Goal: Check status: Check status

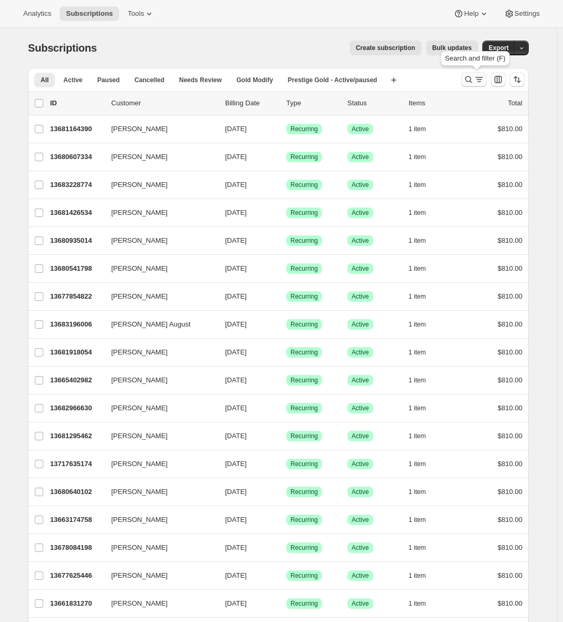
click at [484, 79] on icon "Search and filter results" at bounding box center [479, 79] width 11 height 11
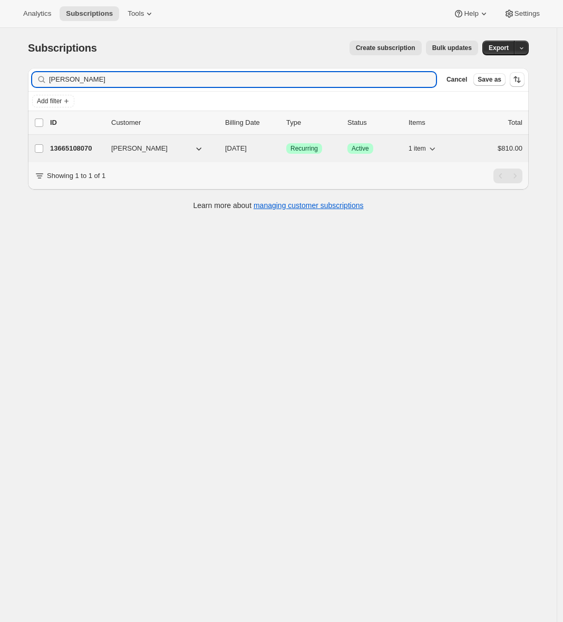
type input "[PERSON_NAME]"
click at [87, 147] on p "13665108070" at bounding box center [76, 148] width 53 height 11
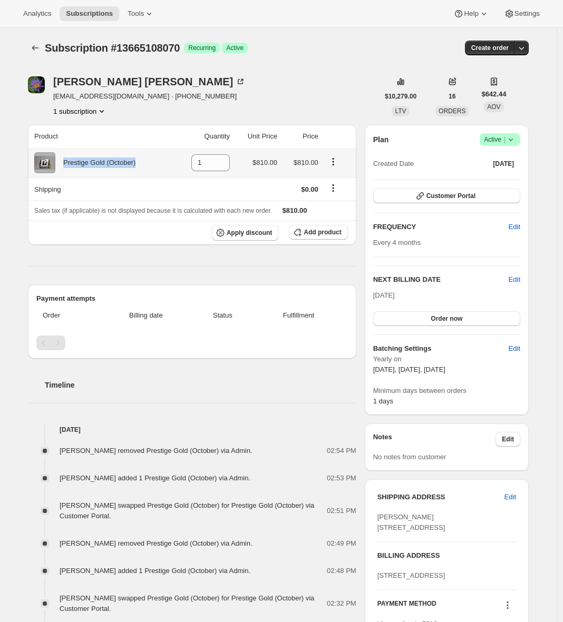
drag, startPoint x: 65, startPoint y: 162, endPoint x: 144, endPoint y: 162, distance: 78.5
click at [144, 162] on div "Prestige Gold (October)" at bounding box center [102, 162] width 136 height 21
copy div "Prestige Gold (October)"
click at [468, 198] on span "Customer Portal" at bounding box center [450, 196] width 49 height 8
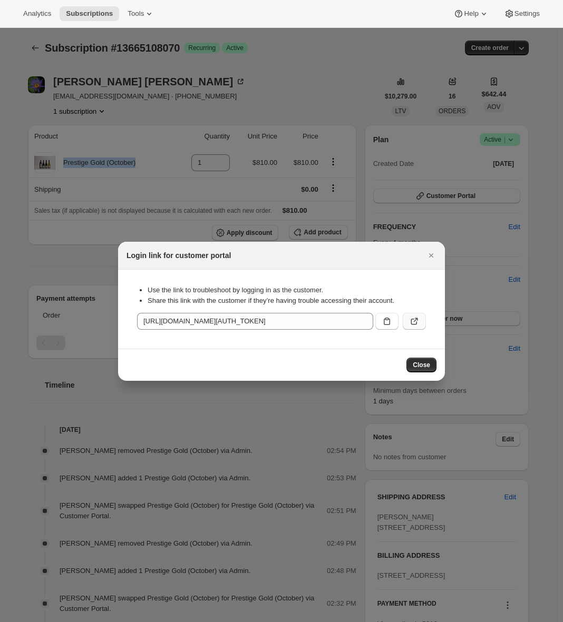
click at [416, 320] on icon ":rc9:" at bounding box center [414, 321] width 11 height 11
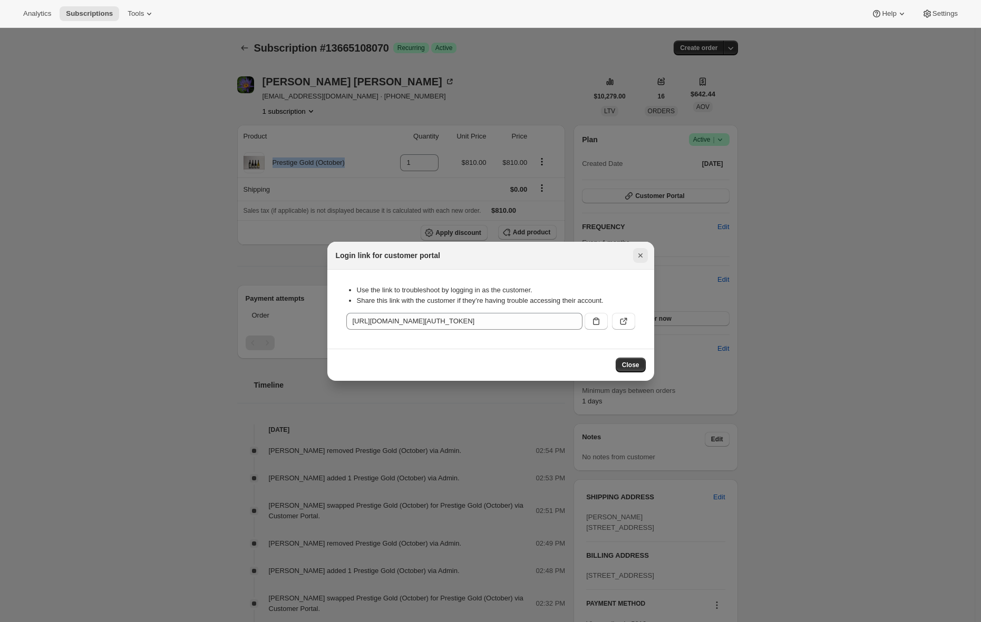
click at [568, 258] on icon "Close" at bounding box center [640, 255] width 11 height 11
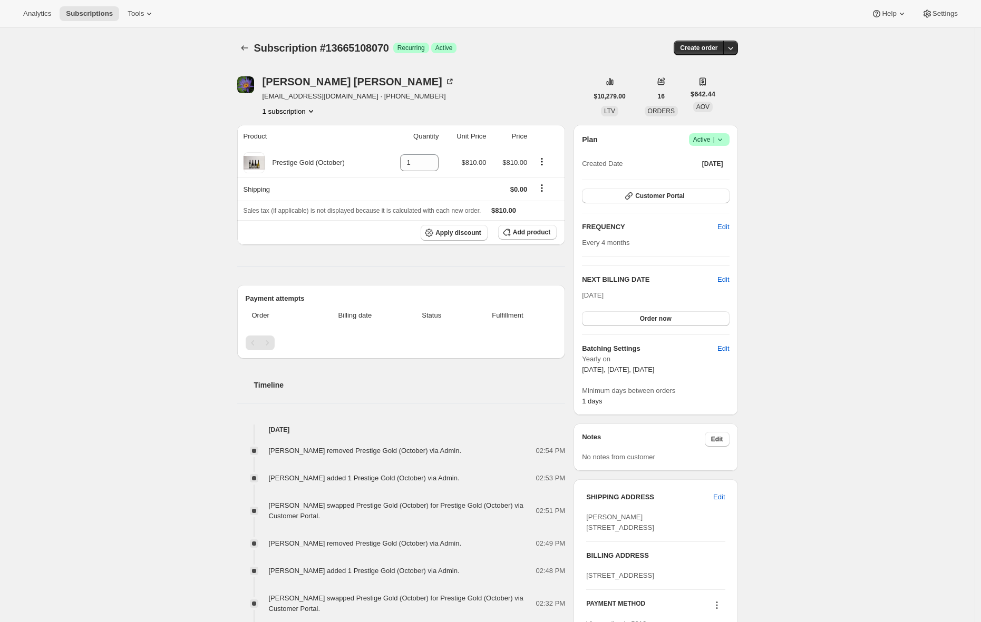
click at [155, 211] on div "Subscription #13665108070. This page is ready Subscription #13665108070 Success…" at bounding box center [487, 435] width 974 height 814
click at [144, 18] on button "Tools" at bounding box center [141, 13] width 40 height 15
click at [28, 175] on div "Subscription #13665108070. This page is ready Subscription #13665108070 Success…" at bounding box center [487, 435] width 974 height 814
